Goal: Task Accomplishment & Management: Manage account settings

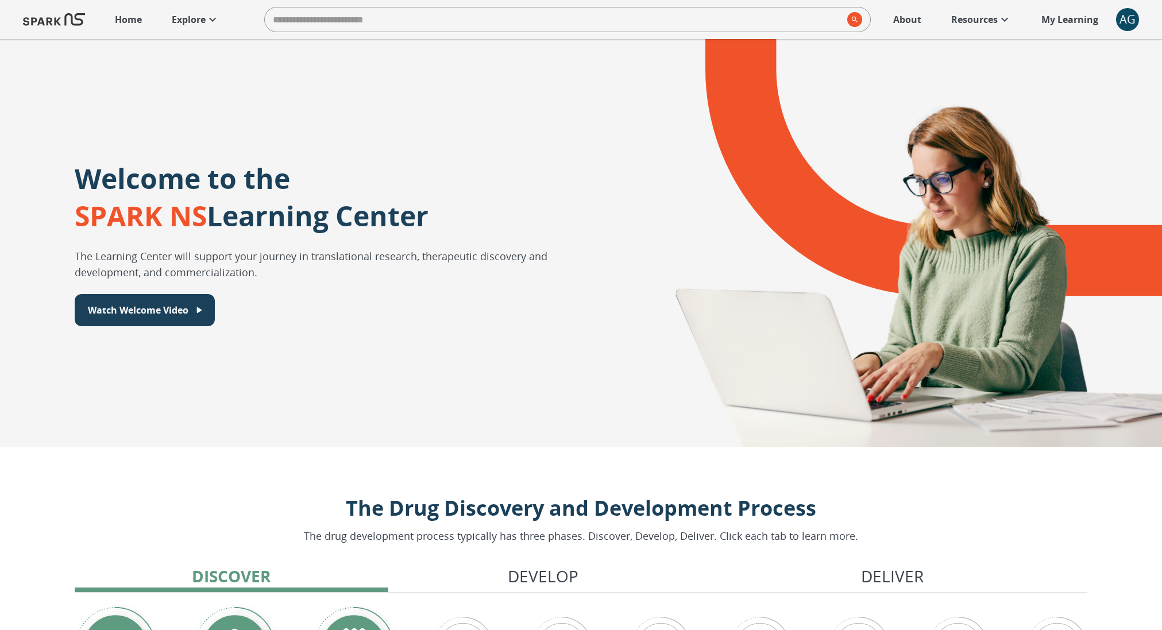
click at [200, 25] on p "Explore" at bounding box center [189, 20] width 34 height 14
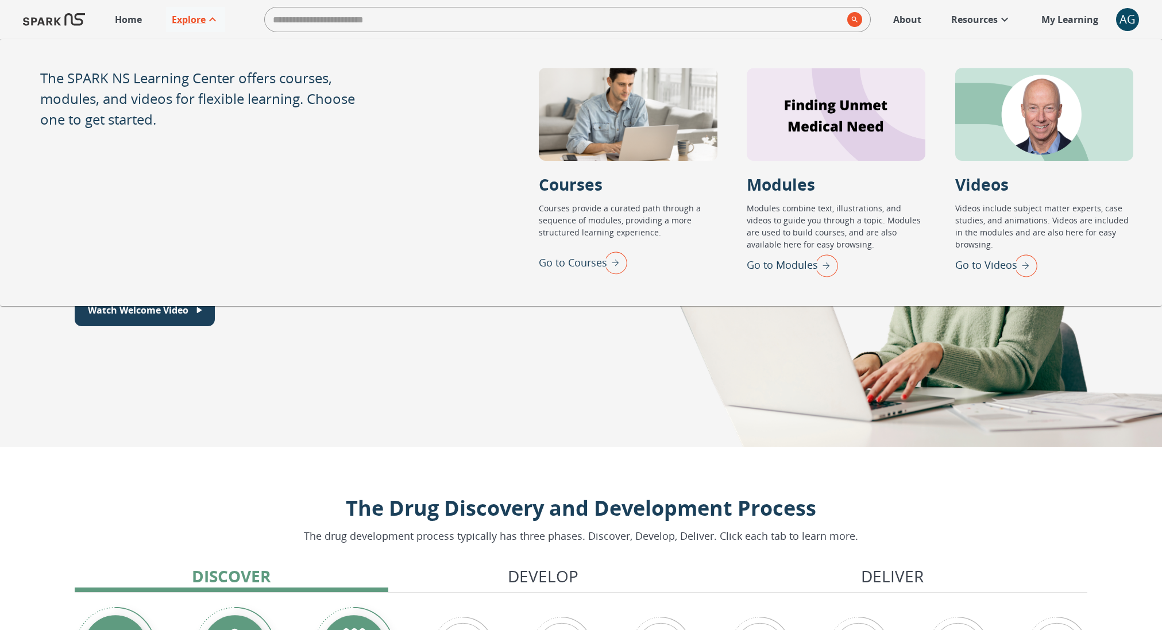
click at [1129, 11] on div "AG" at bounding box center [1127, 19] width 23 height 23
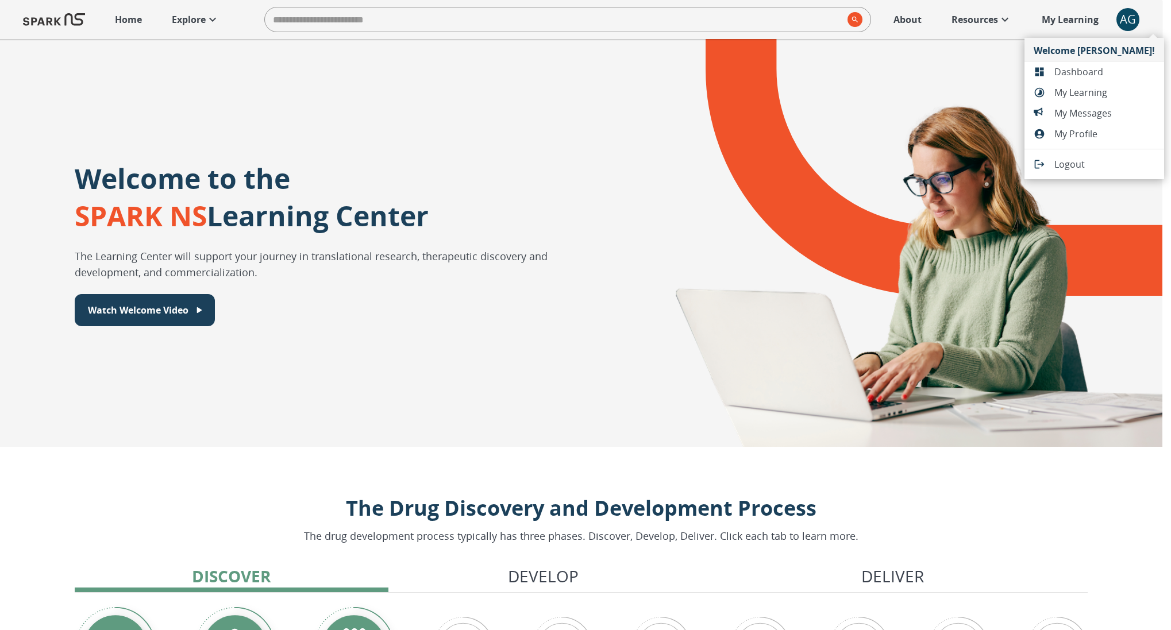
click at [1104, 69] on span "Dashboard" at bounding box center [1104, 72] width 101 height 14
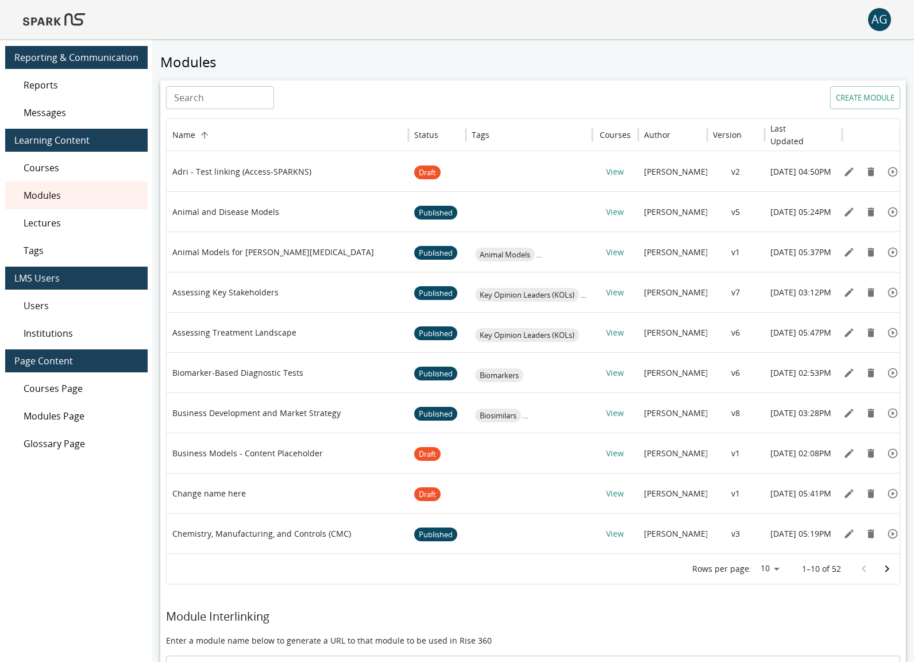
click at [53, 312] on div "Users" at bounding box center [76, 306] width 142 height 28
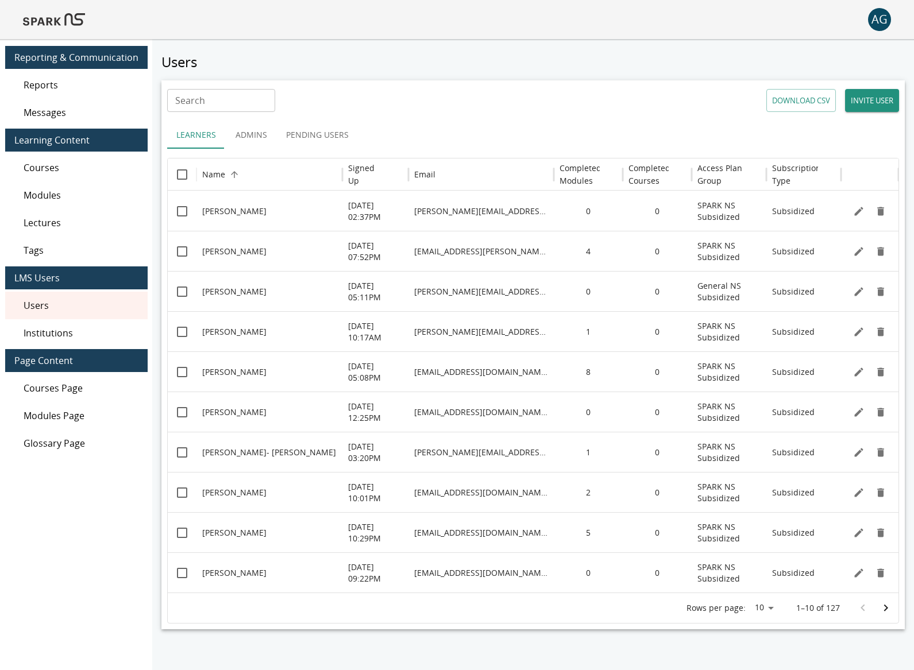
click at [83, 85] on span "Reports" at bounding box center [81, 85] width 115 height 14
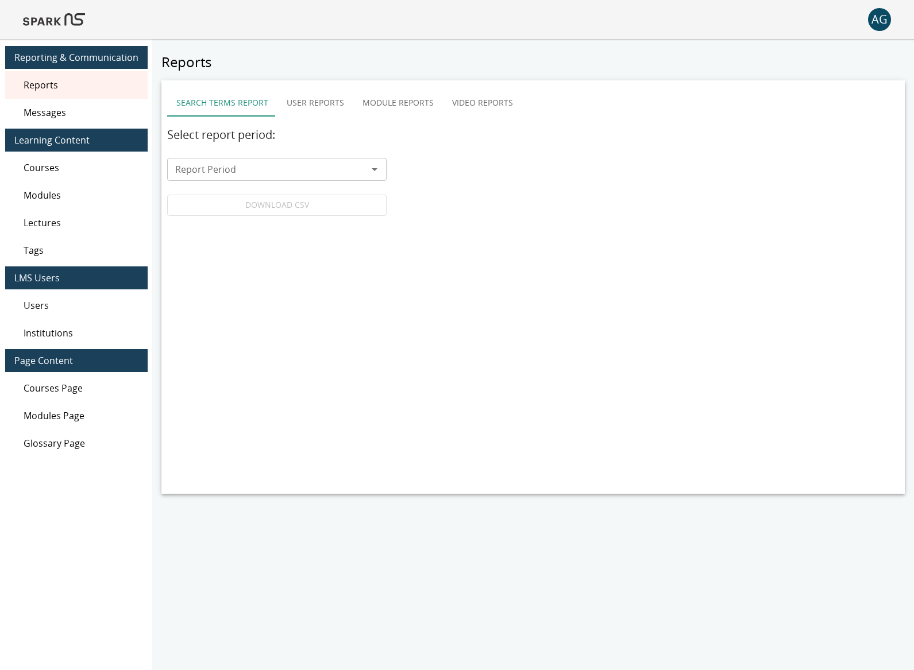
click at [86, 298] on div "Users" at bounding box center [76, 306] width 142 height 28
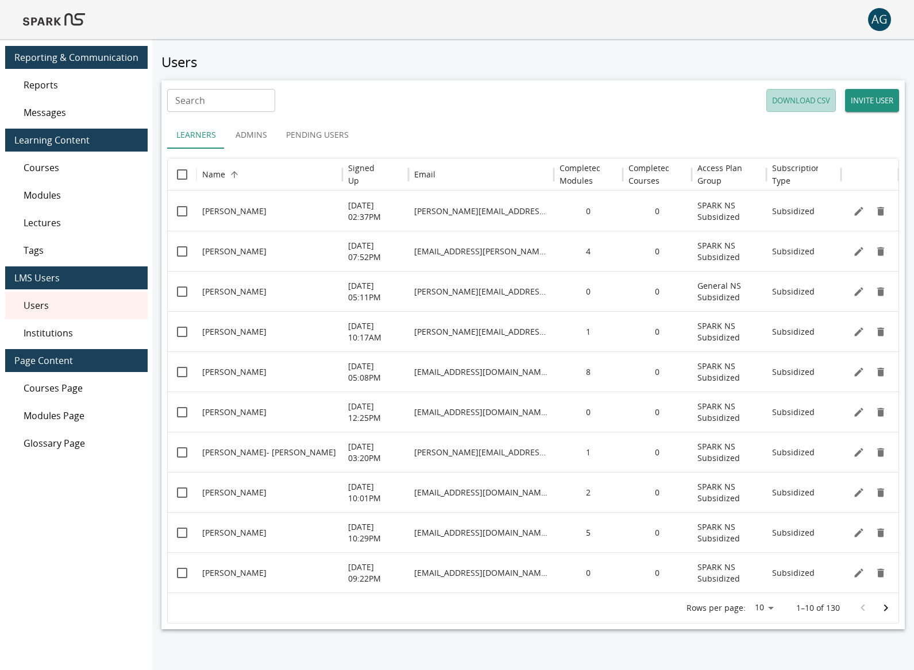
click at [794, 96] on button "DOWNLOAD CSV" at bounding box center [800, 100] width 69 height 23
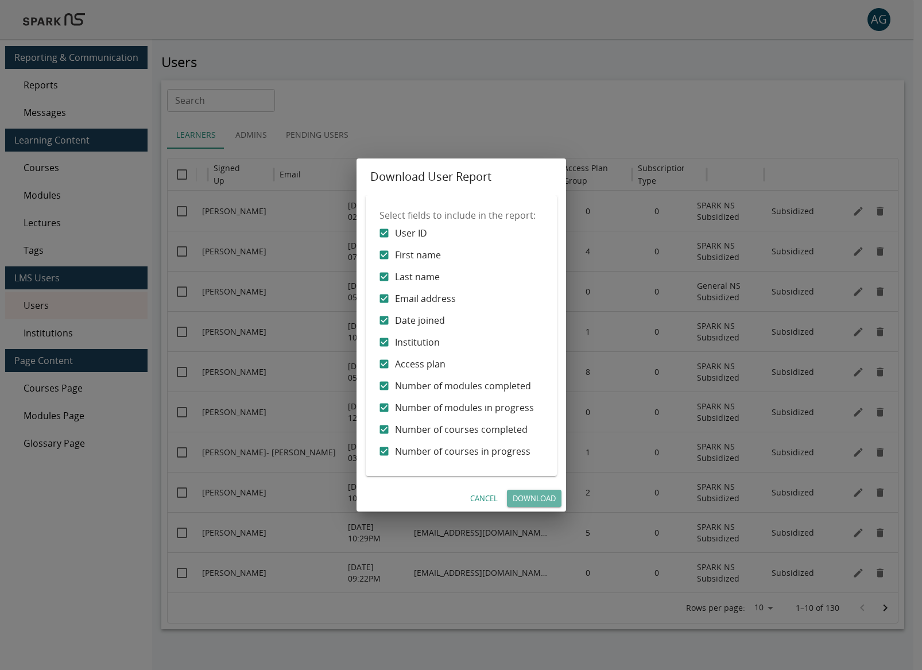
click at [543, 497] on link "Download" at bounding box center [534, 499] width 55 height 18
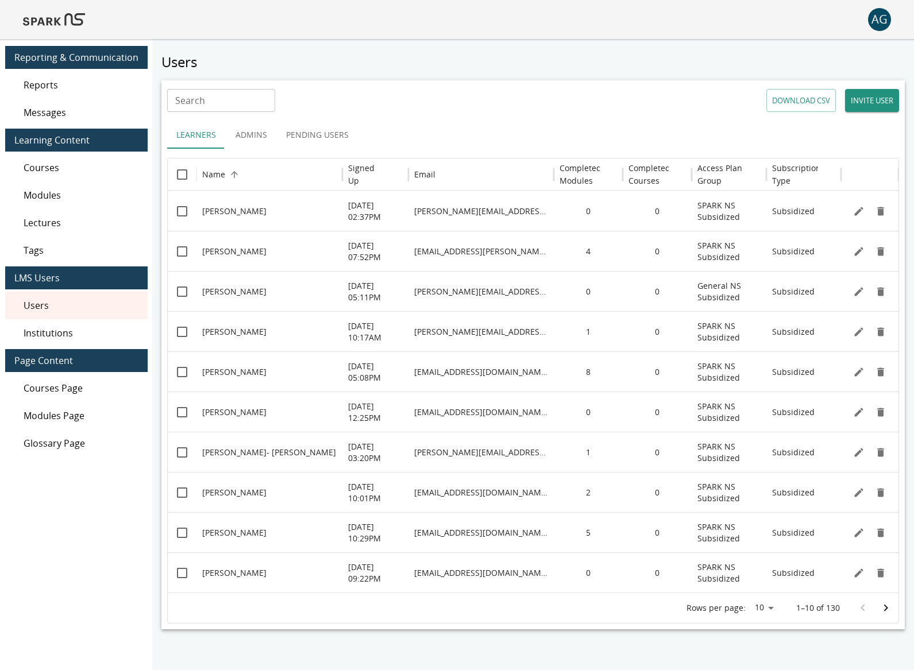
click at [361, 102] on div "Search Search DOWNLOAD CSV INVITE USER" at bounding box center [533, 100] width 732 height 23
click at [292, 144] on button "Pending Users" at bounding box center [317, 135] width 81 height 28
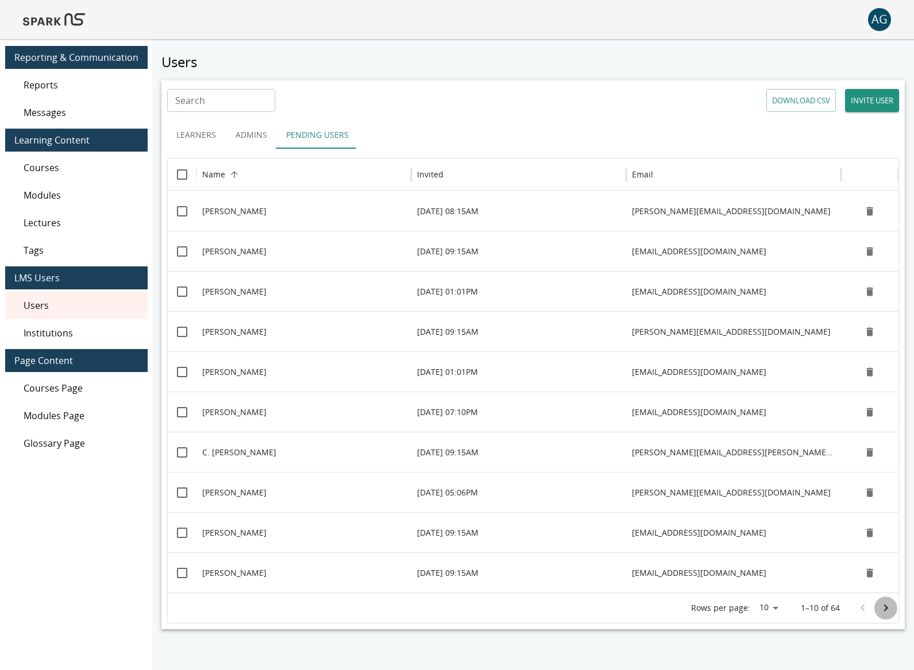
click at [882, 608] on icon "Go to next page" at bounding box center [886, 608] width 14 height 14
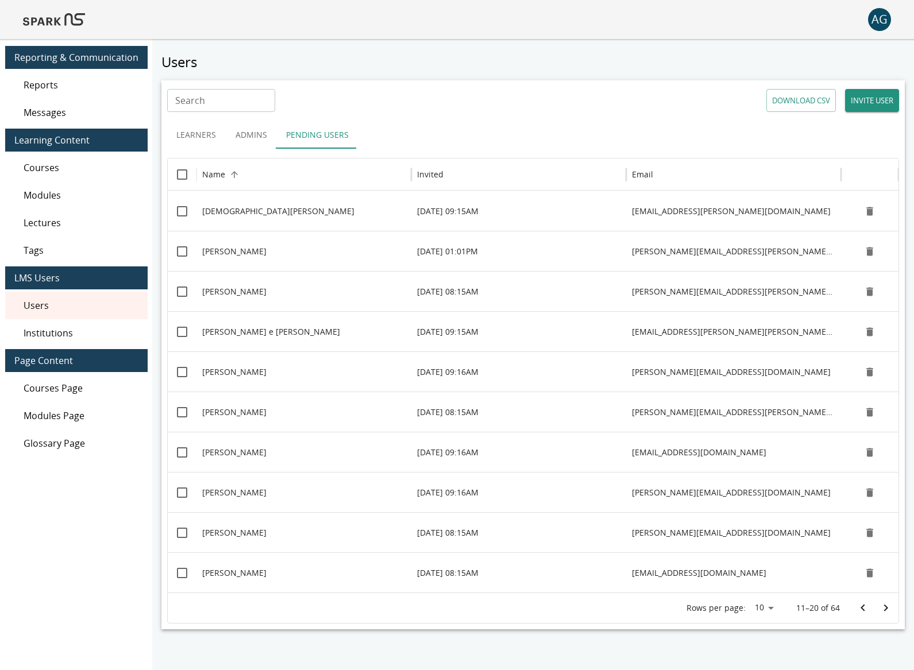
click at [882, 608] on icon "Go to next page" at bounding box center [886, 608] width 14 height 14
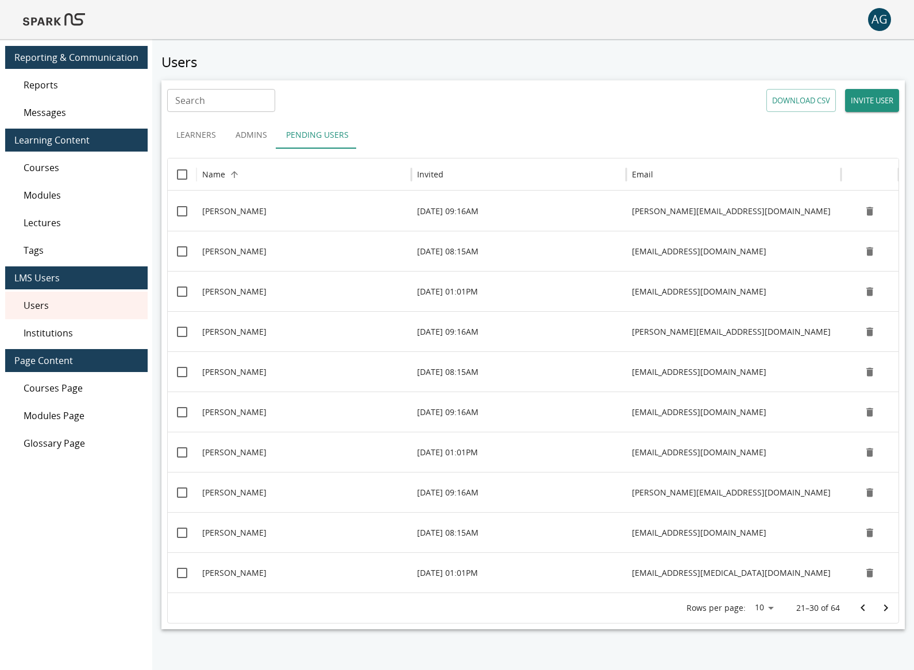
click at [882, 608] on icon "Go to next page" at bounding box center [886, 608] width 14 height 14
click at [883, 612] on icon "Go to next page" at bounding box center [886, 608] width 14 height 14
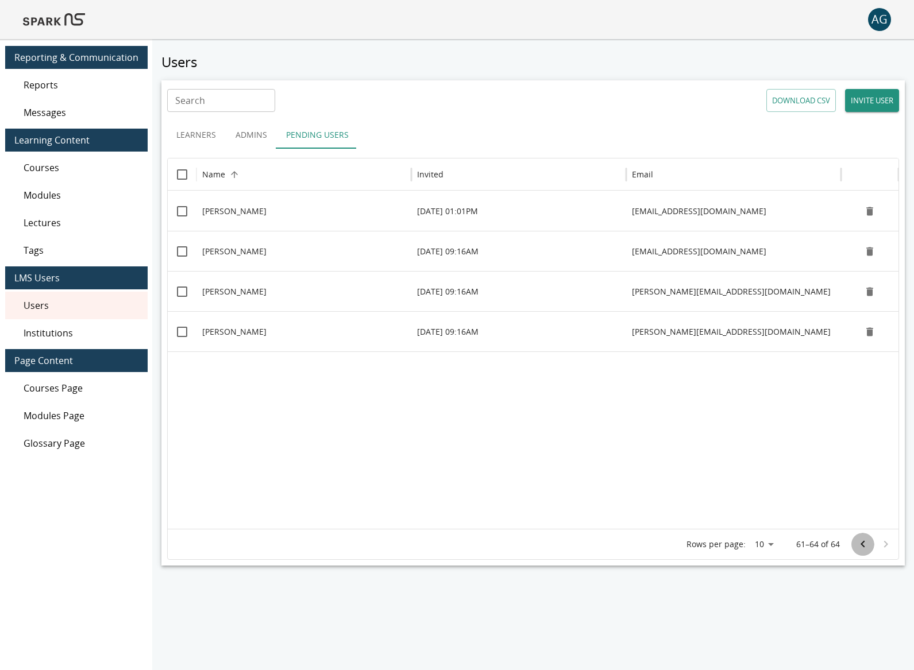
click at [860, 547] on icon "Go to previous page" at bounding box center [863, 545] width 14 height 14
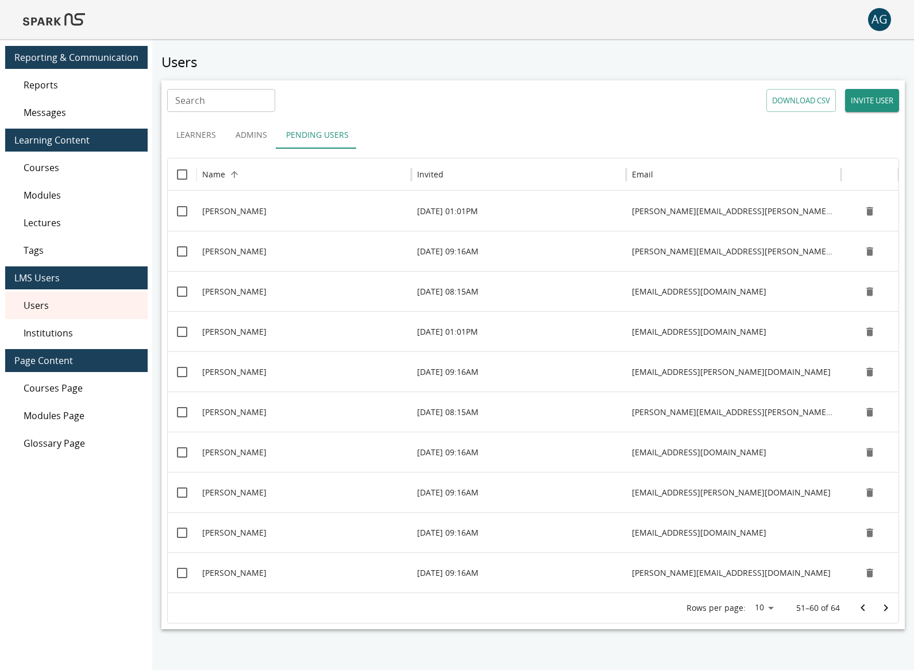
click at [860, 547] on div at bounding box center [869, 532] width 57 height 40
click at [862, 606] on icon "Go to previous page" at bounding box center [863, 608] width 14 height 14
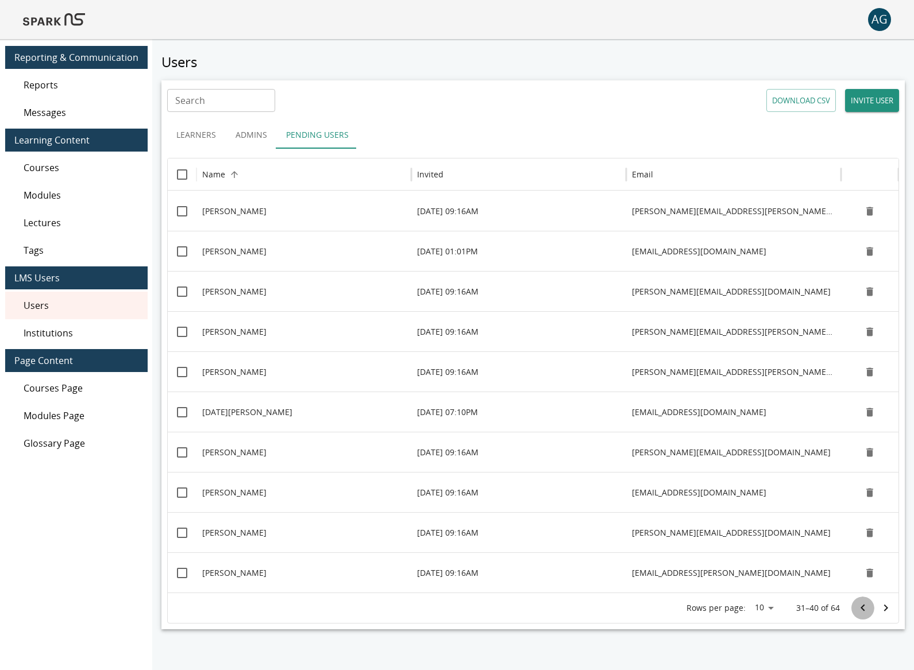
click at [862, 606] on icon "Go to previous page" at bounding box center [863, 608] width 14 height 14
click at [862, 606] on div at bounding box center [874, 608] width 46 height 23
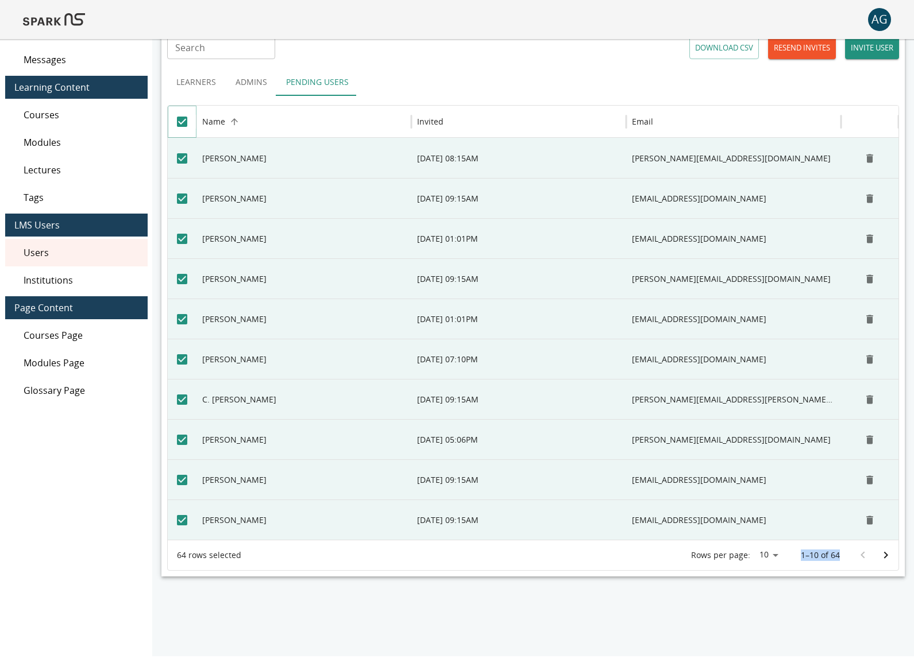
scroll to position [48, 0]
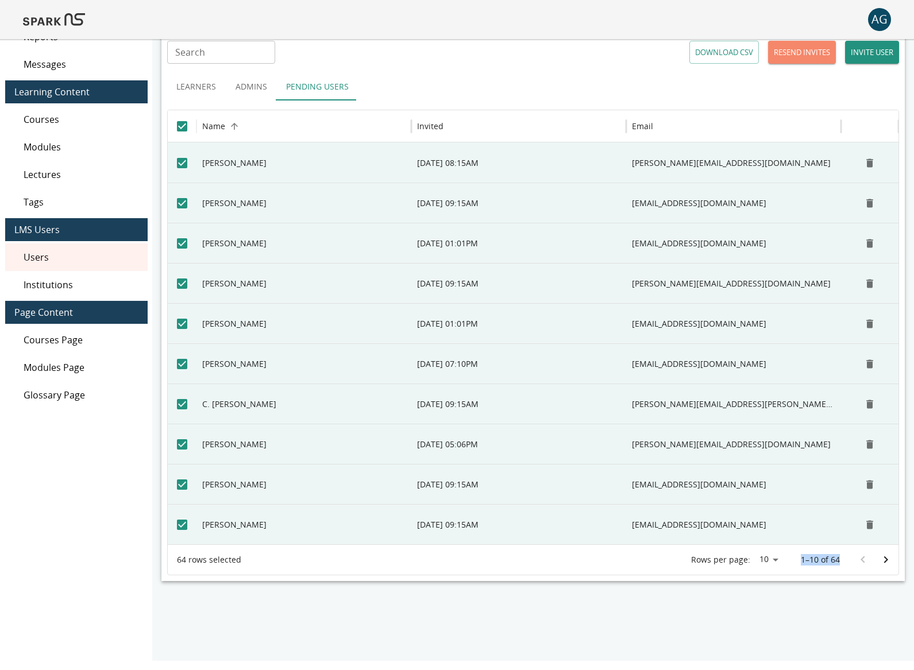
click at [817, 53] on button "RESEND INVITES" at bounding box center [802, 52] width 68 height 23
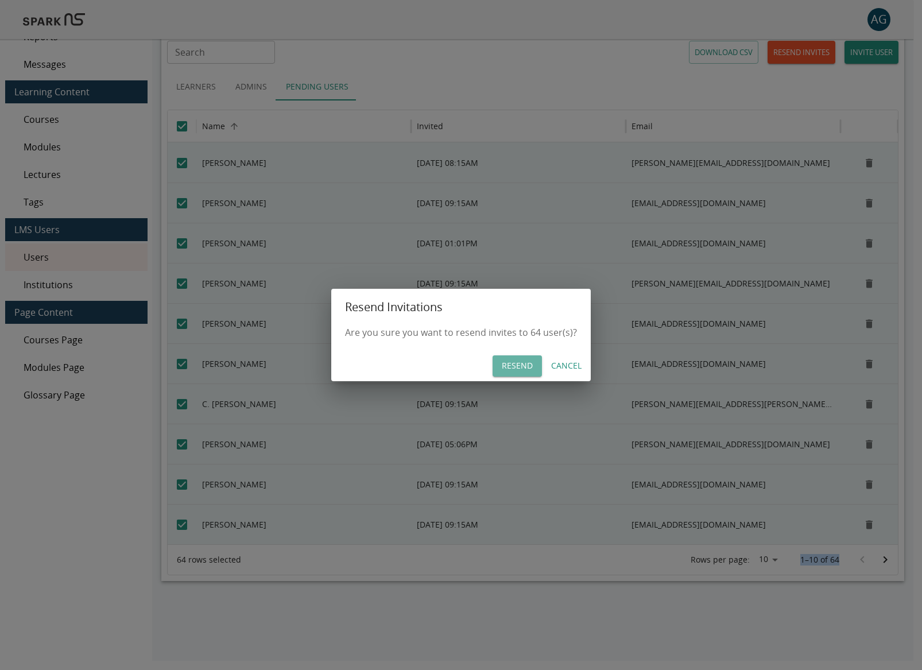
click at [528, 364] on button "Resend" at bounding box center [517, 366] width 49 height 21
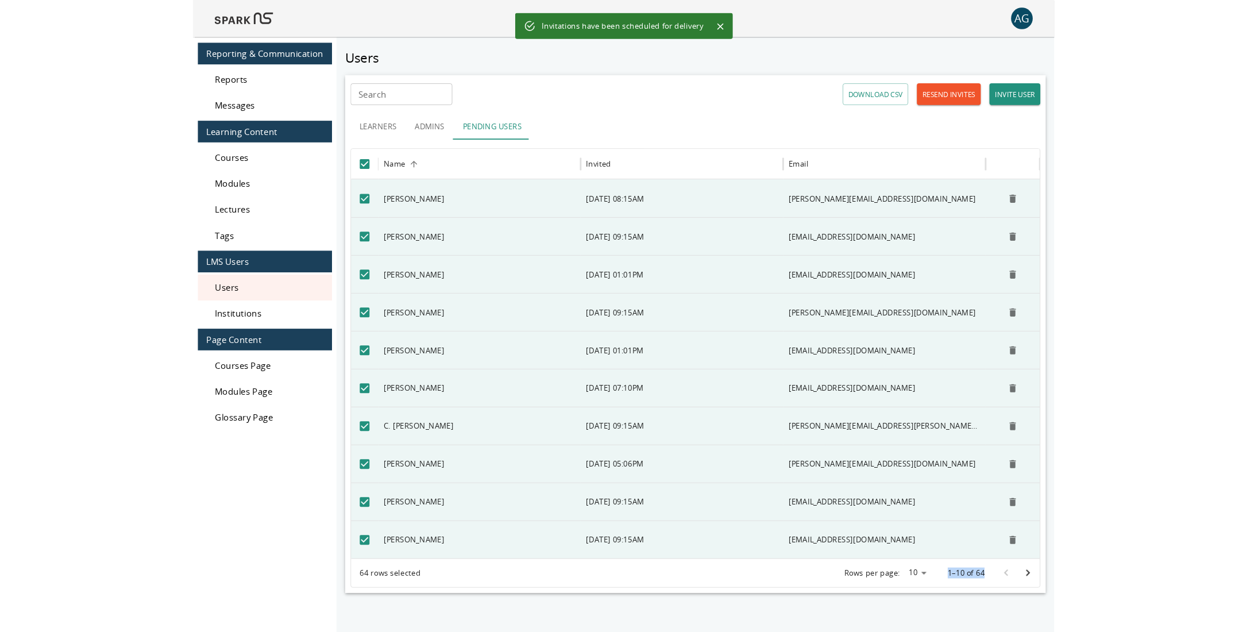
scroll to position [0, 0]
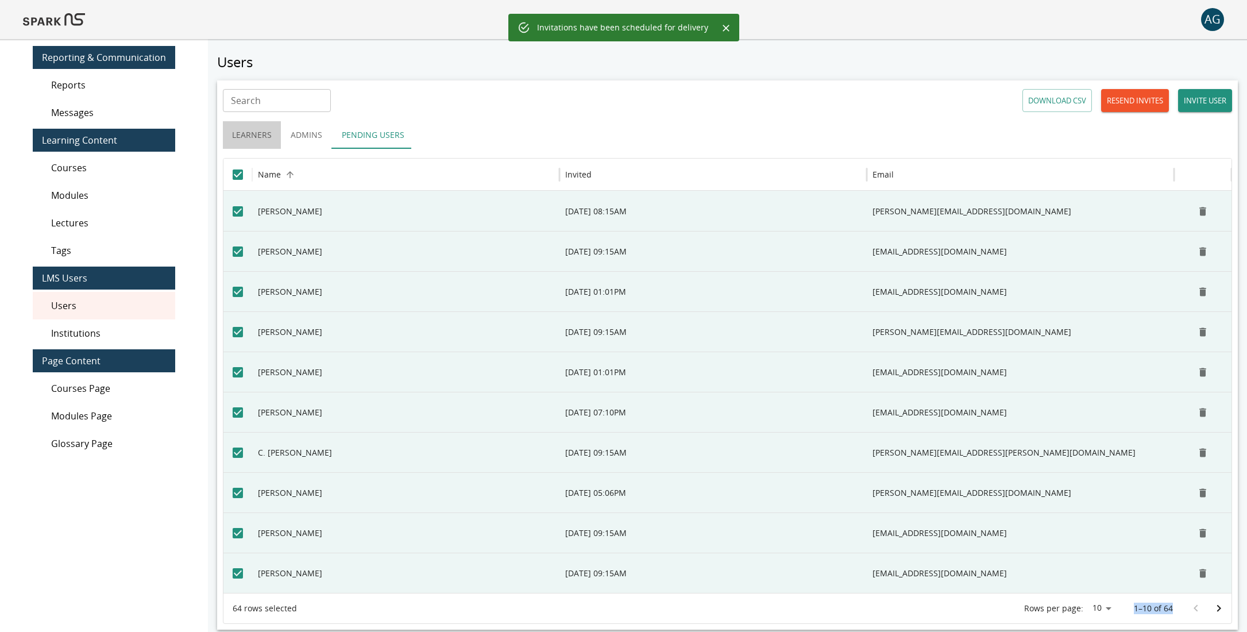
click at [259, 137] on button "Learners" at bounding box center [252, 135] width 58 height 28
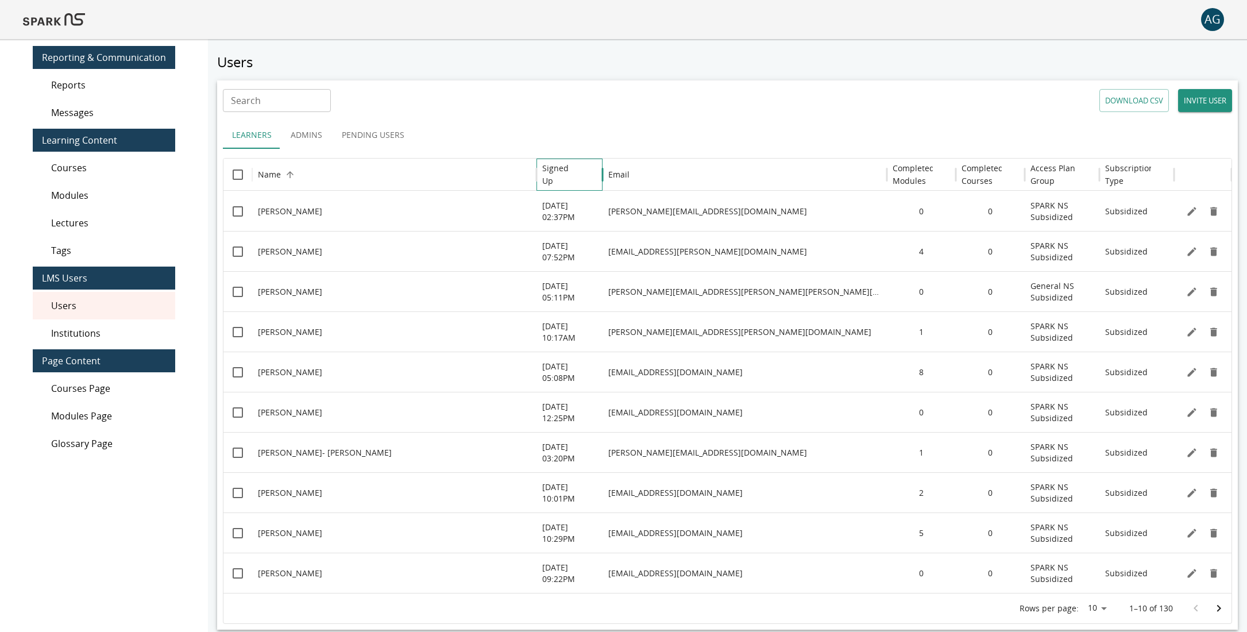
click at [563, 167] on h6 "Signed Up" at bounding box center [560, 174] width 37 height 25
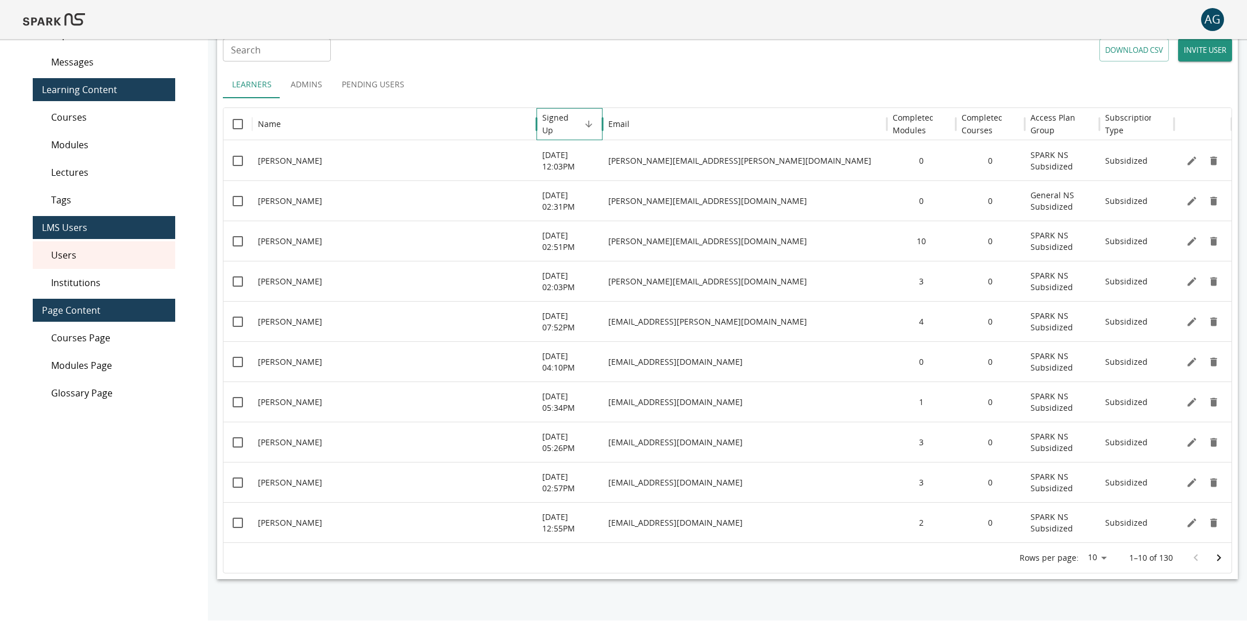
scroll to position [53, 0]
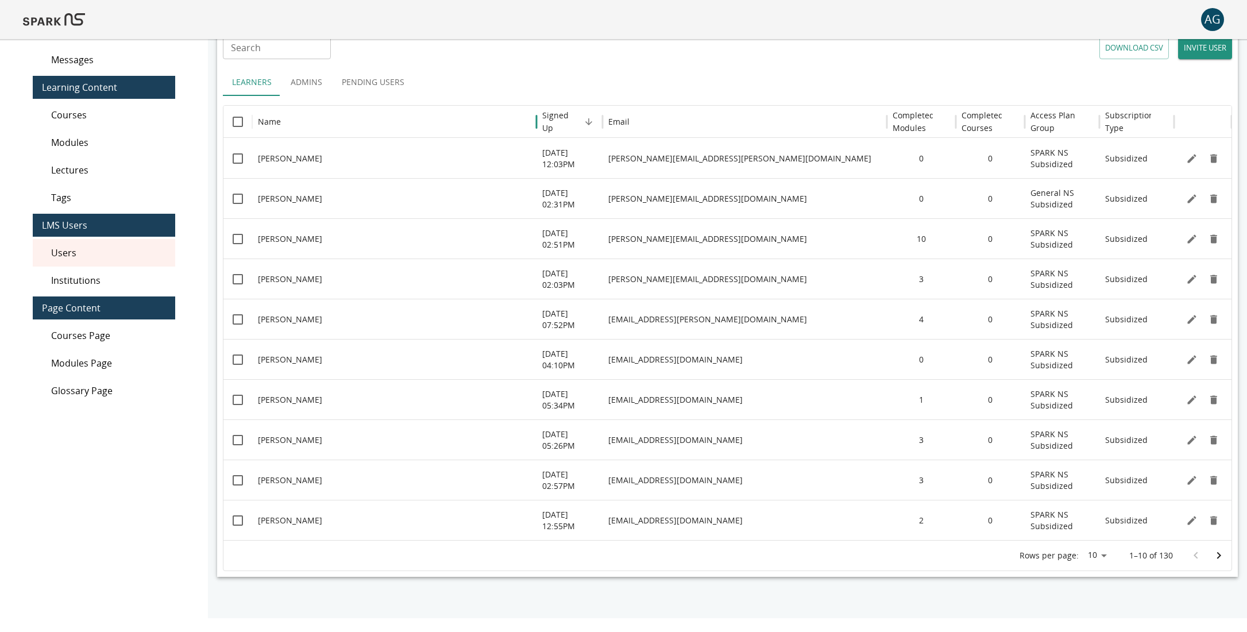
click at [1095, 552] on body "AG 0 Reporting & Communication Reports Messages Learning Content Courses Module…" at bounding box center [623, 282] width 1247 height 671
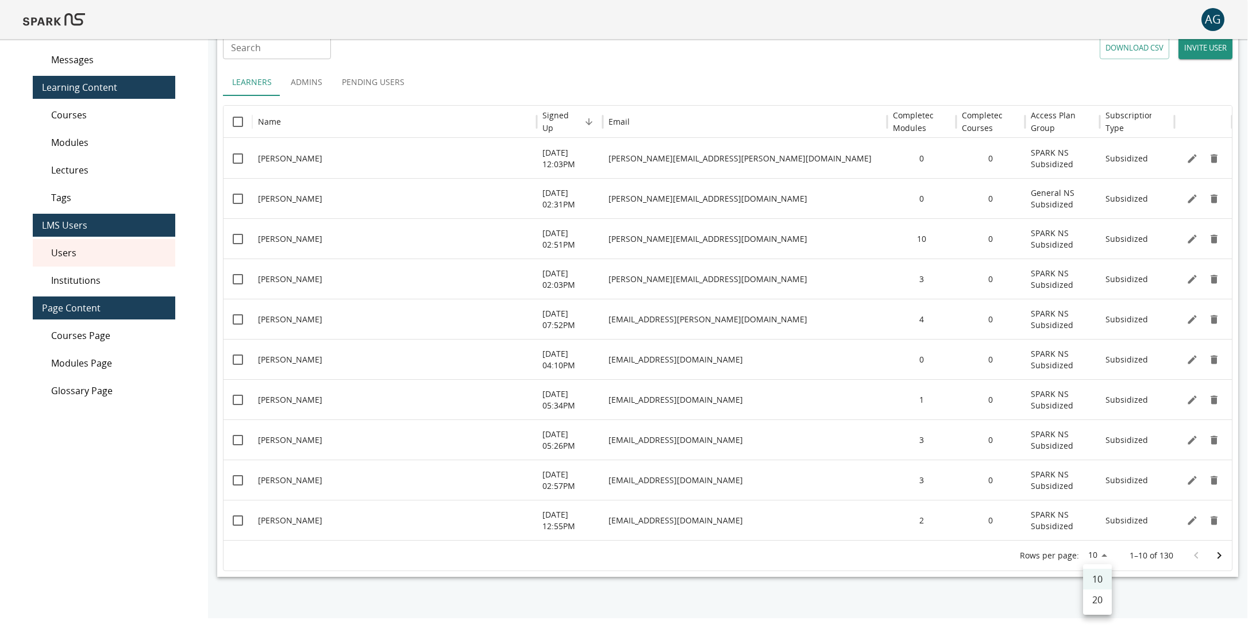
click at [1094, 593] on li "20" at bounding box center [1097, 599] width 29 height 21
type input "**"
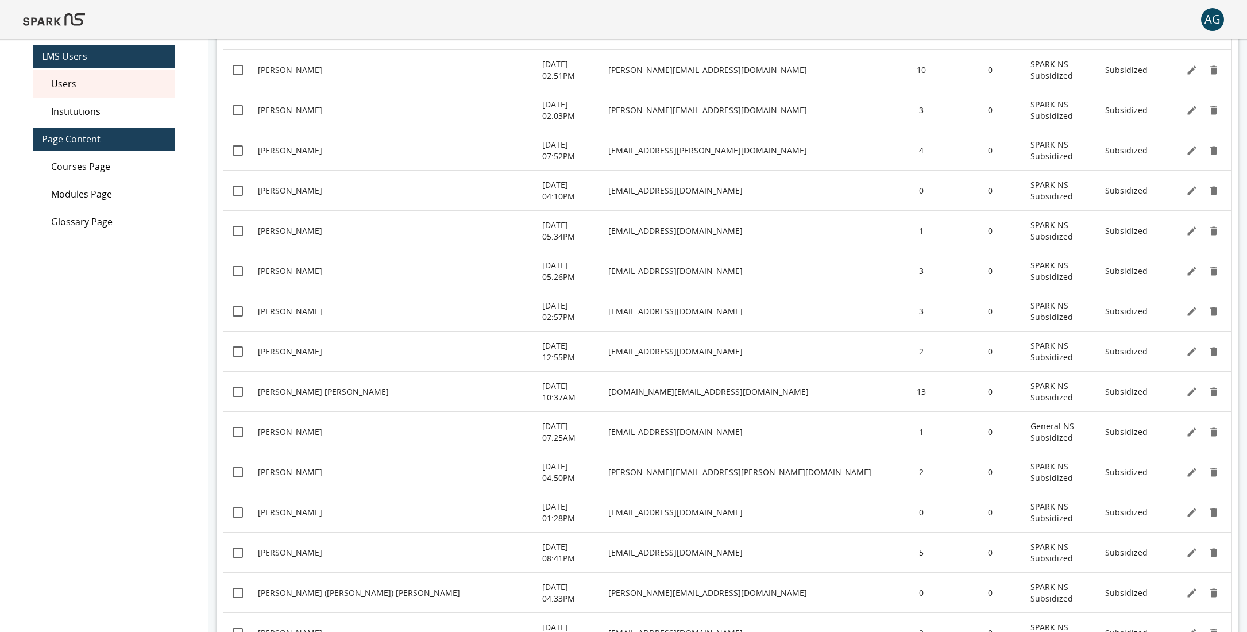
scroll to position [223, 0]
click at [276, 438] on div "[PERSON_NAME]" at bounding box center [394, 431] width 273 height 40
click at [276, 433] on p "[PERSON_NAME]" at bounding box center [290, 430] width 64 height 11
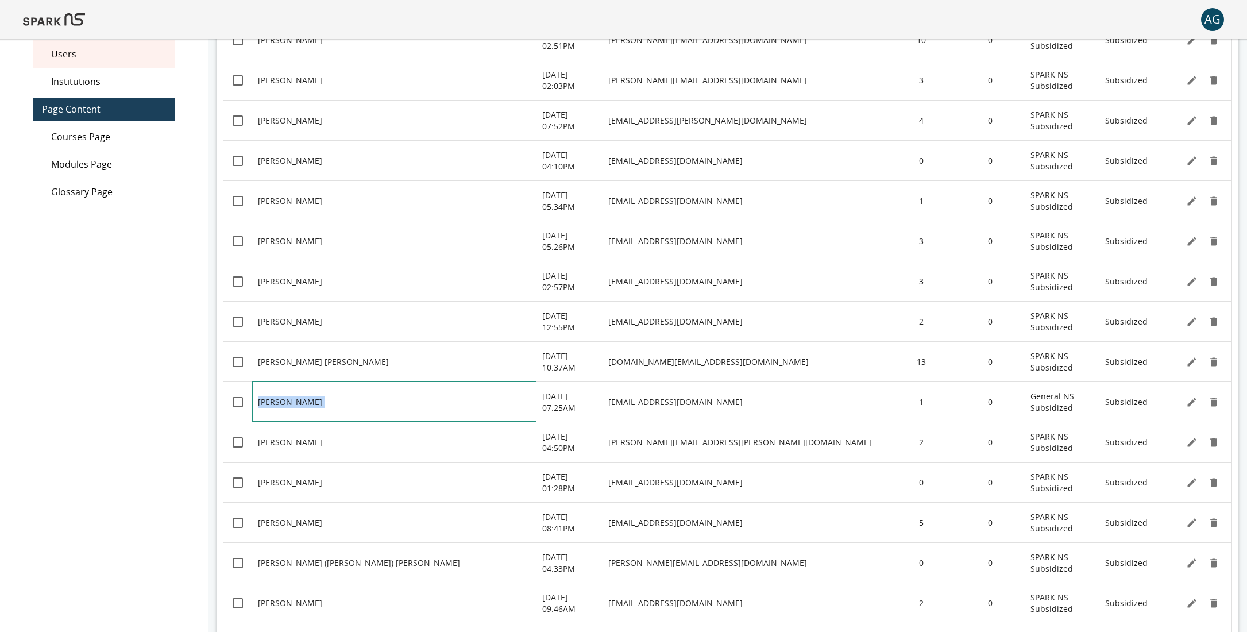
scroll to position [298, 0]
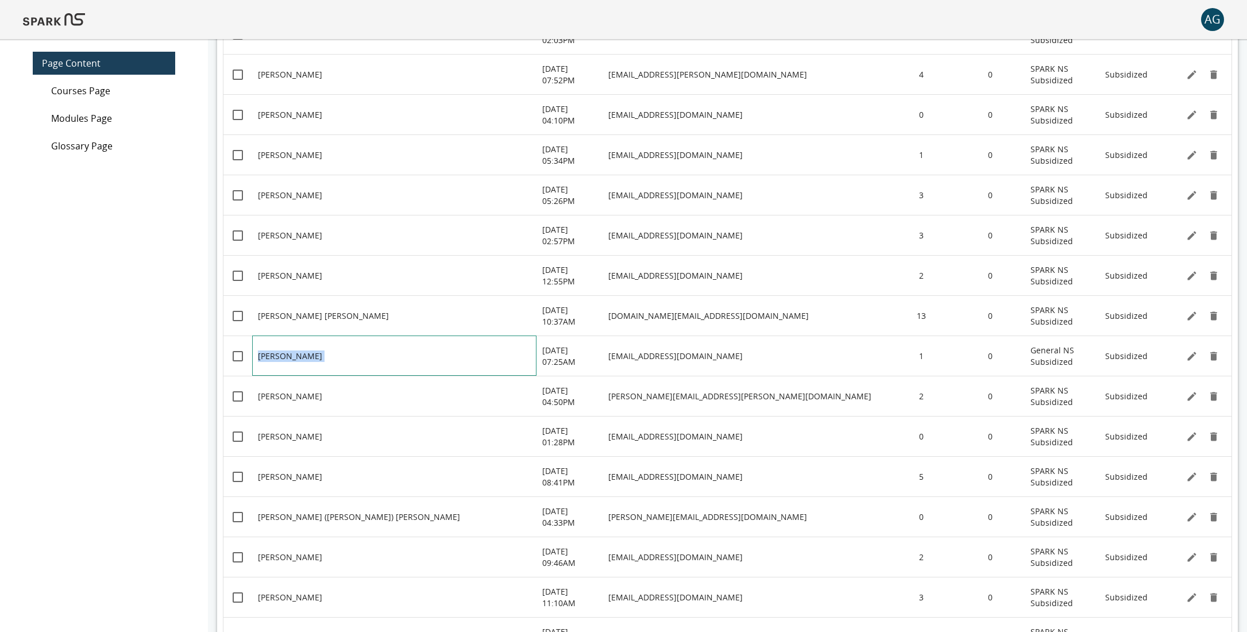
click at [278, 358] on p "[PERSON_NAME]" at bounding box center [290, 355] width 64 height 11
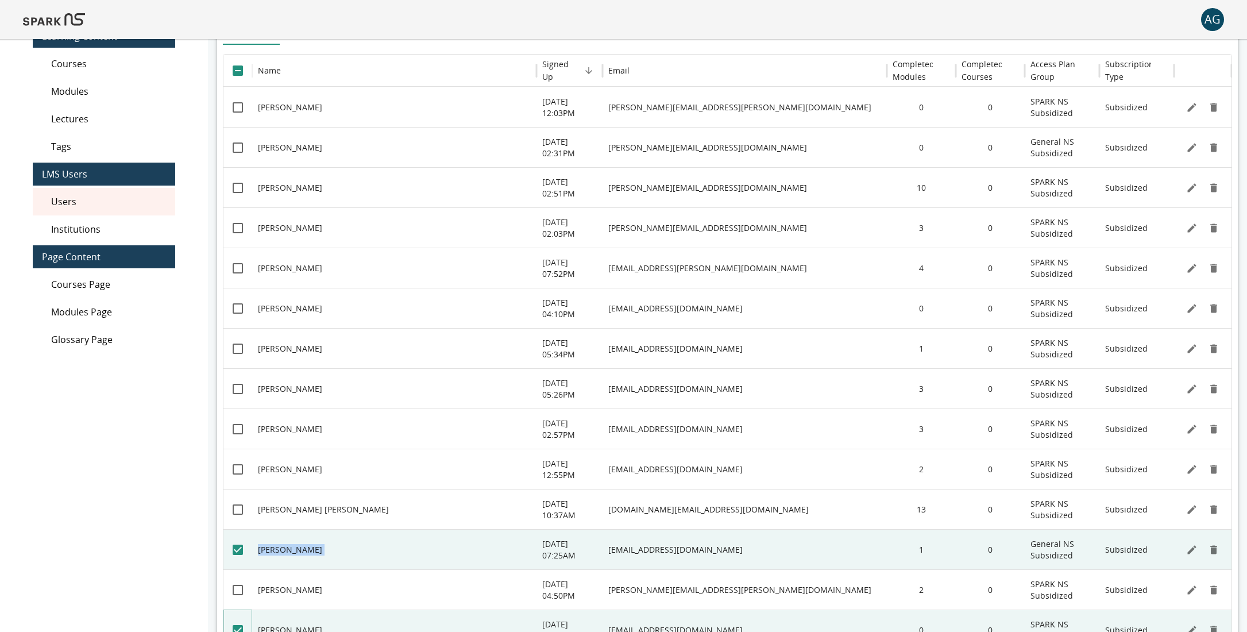
scroll to position [0, 0]
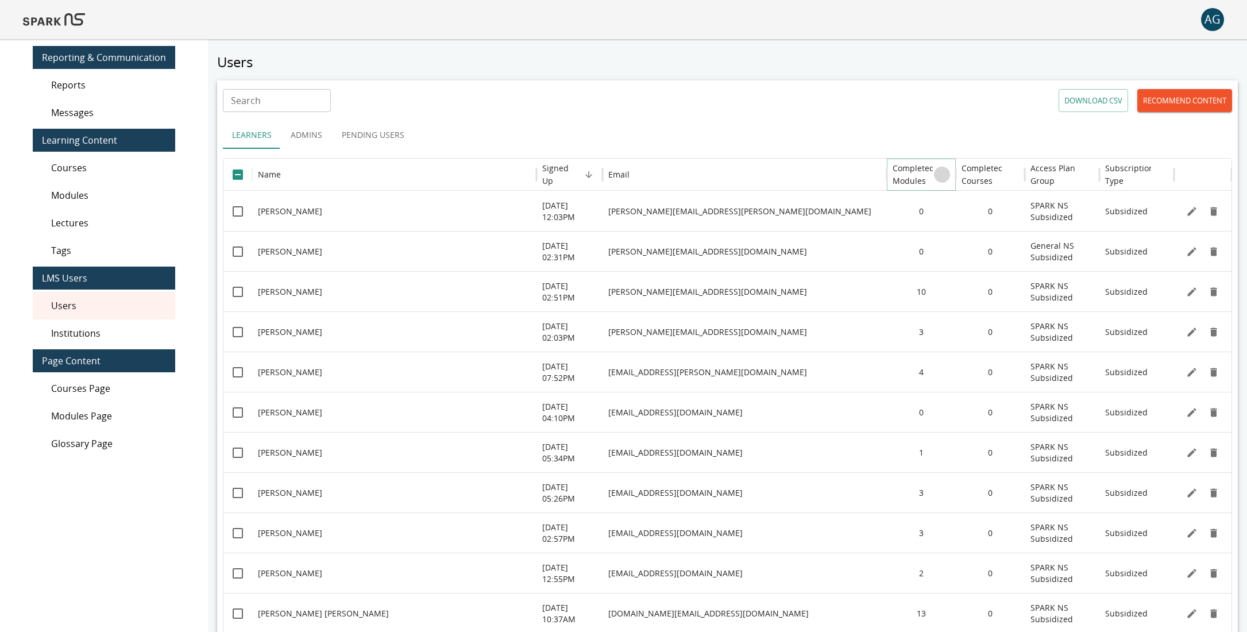
click at [938, 174] on icon "Sort" at bounding box center [942, 174] width 10 height 10
